Goal: Task Accomplishment & Management: Complete application form

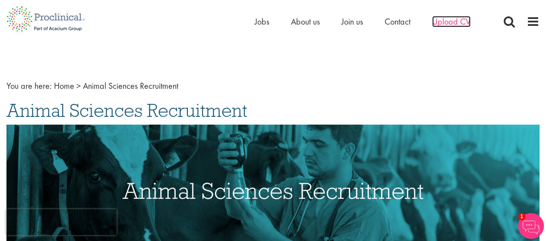
click at [445, 23] on span "Upload CV" at bounding box center [451, 21] width 38 height 11
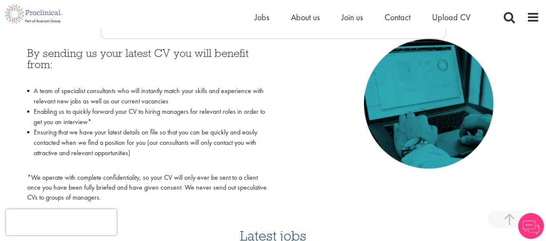
scroll to position [415, 0]
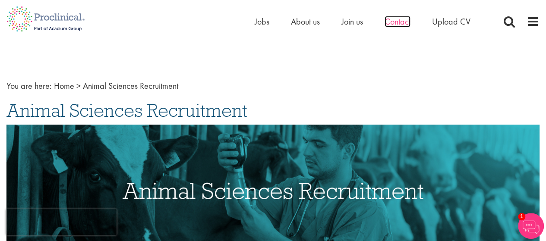
click at [391, 23] on span "Contact" at bounding box center [398, 21] width 26 height 11
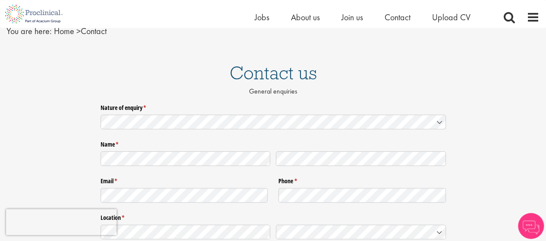
scroll to position [35, 0]
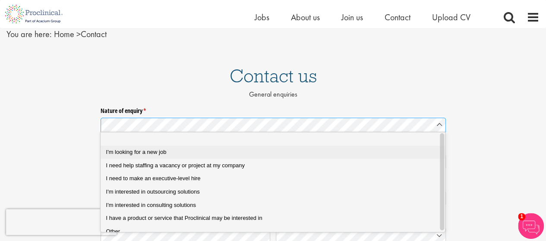
click at [147, 153] on span "I'm looking for a new job" at bounding box center [136, 152] width 60 height 6
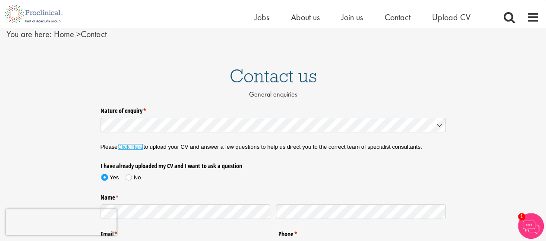
click at [133, 145] on link "Click Here" at bounding box center [130, 147] width 26 height 6
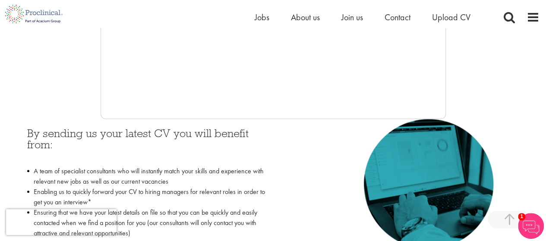
scroll to position [311, 0]
